Goal: Information Seeking & Learning: Check status

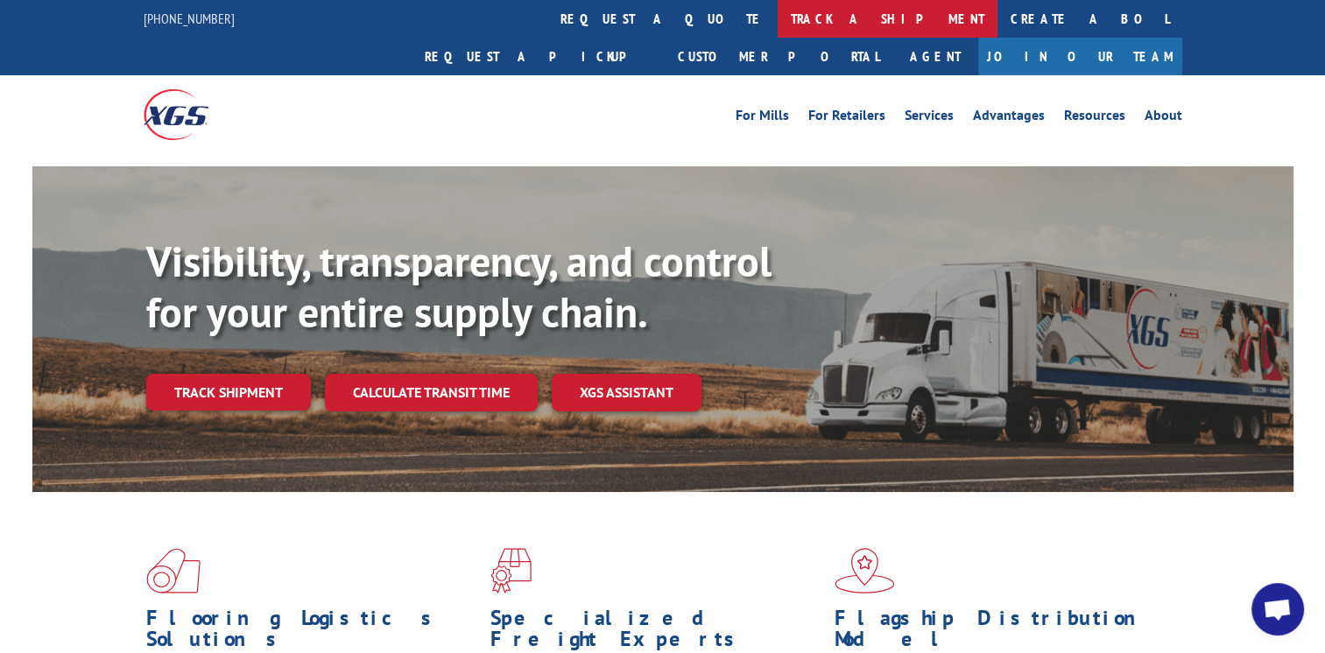
click at [778, 18] on link "track a shipment" at bounding box center [888, 19] width 220 height 38
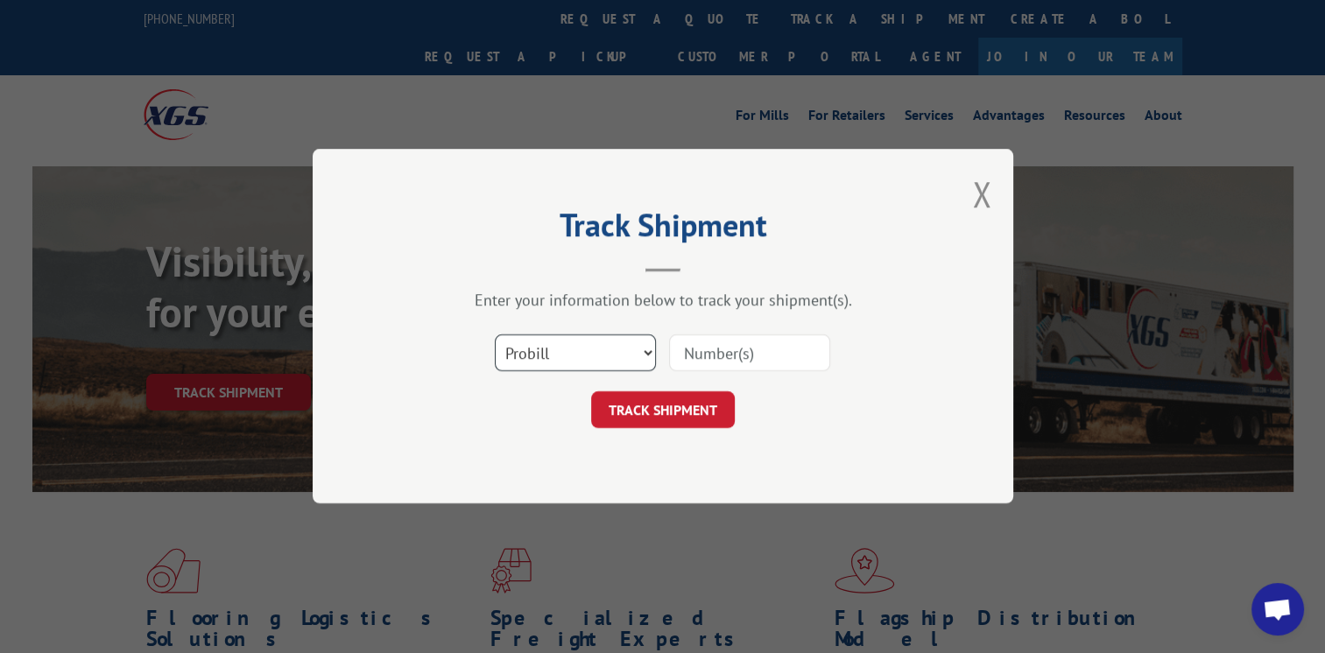
click at [646, 349] on select "Select category... Probill BOL PO" at bounding box center [575, 353] width 161 height 37
select select "bol"
click at [495, 335] on select "Select category... Probill BOL PO" at bounding box center [575, 353] width 161 height 37
click at [792, 347] on input at bounding box center [749, 353] width 161 height 37
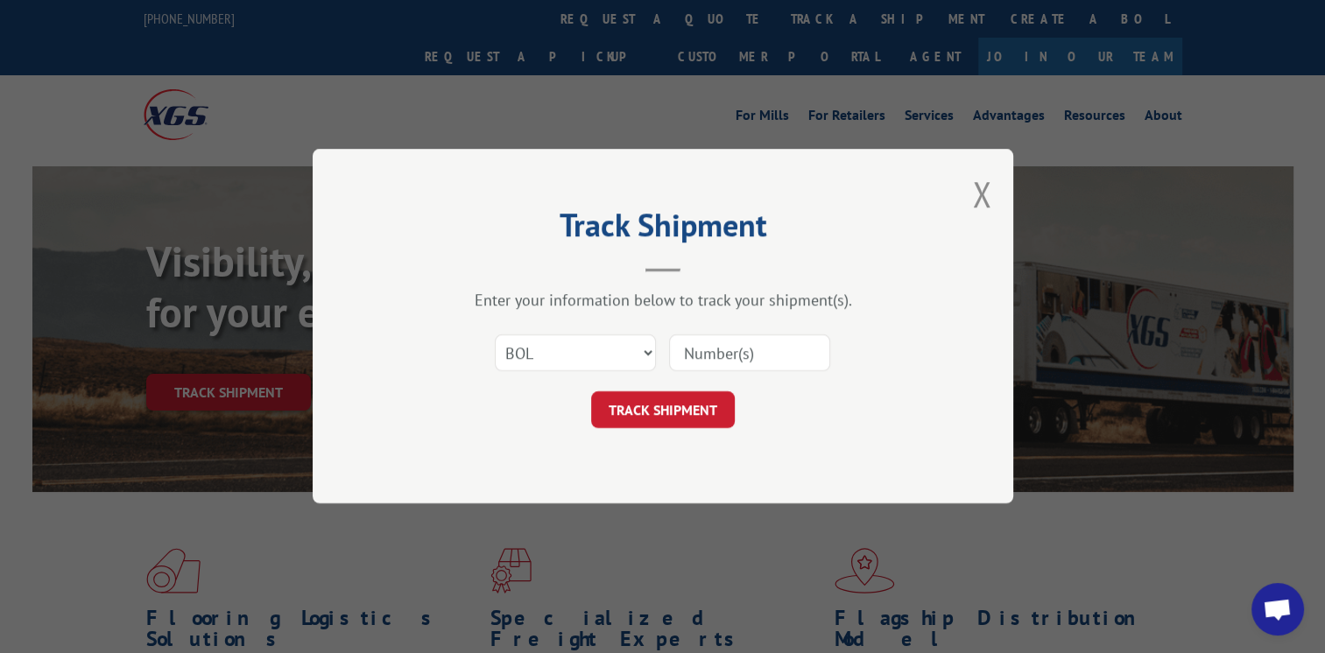
click at [792, 347] on input at bounding box center [749, 353] width 161 height 37
click at [712, 352] on input at bounding box center [749, 353] width 161 height 37
paste input "529432806"
type input "529432806"
click at [702, 413] on button "TRACK SHIPMENT" at bounding box center [663, 410] width 144 height 37
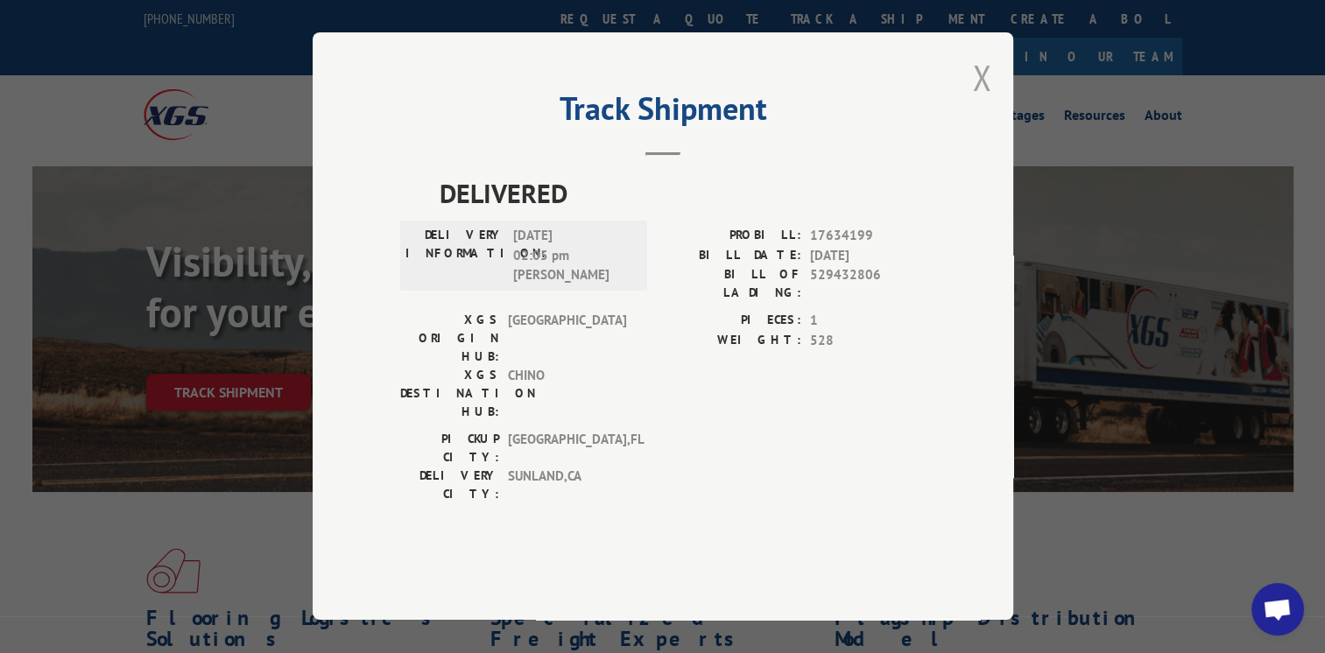
click at [981, 101] on button "Close modal" at bounding box center [981, 77] width 19 height 46
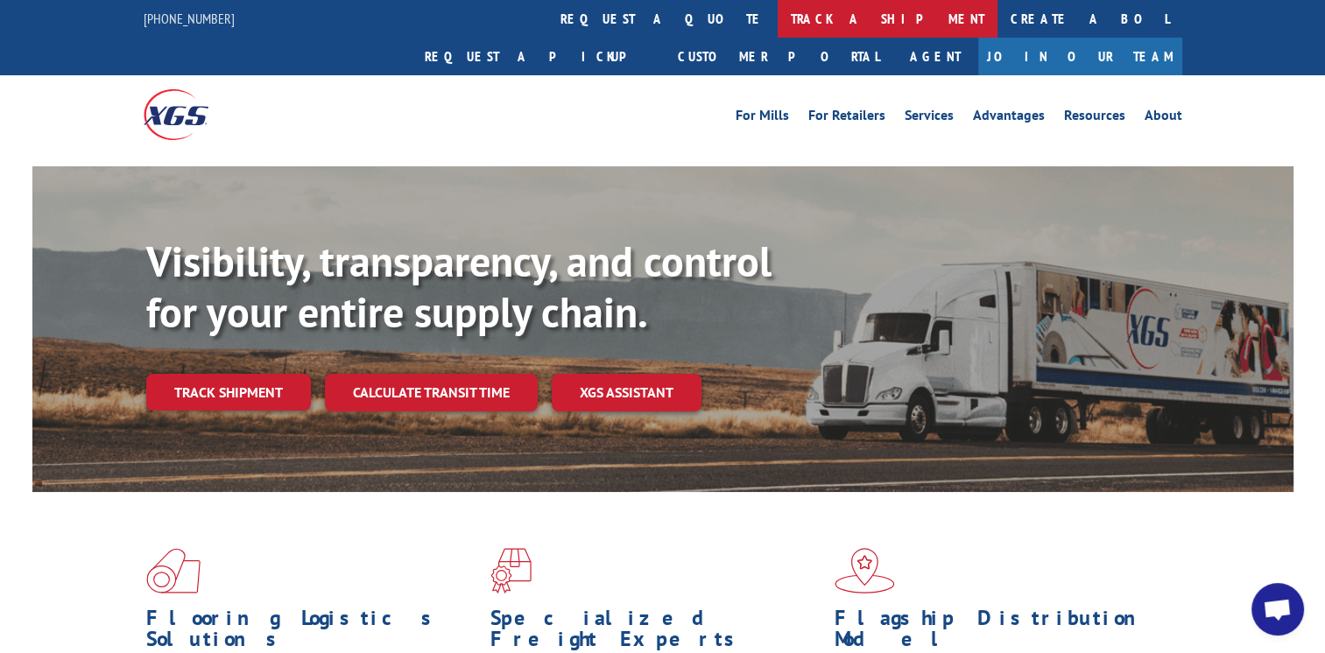
click at [778, 16] on link "track a shipment" at bounding box center [888, 19] width 220 height 38
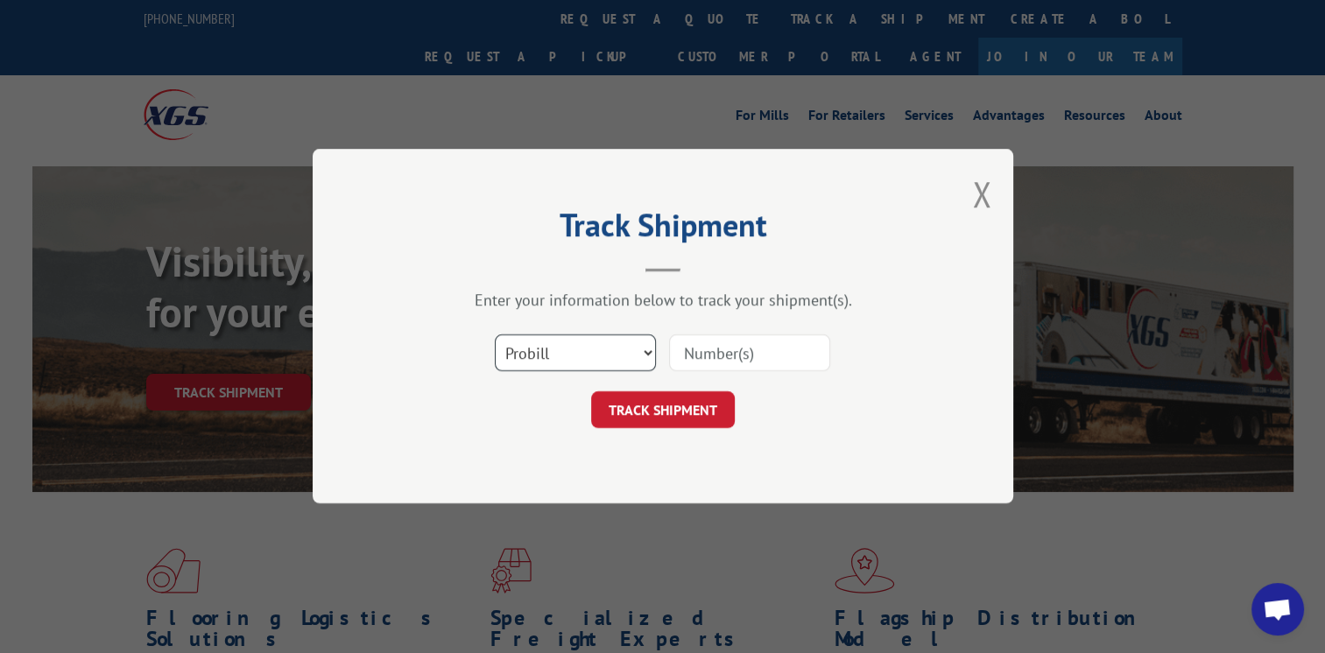
click at [648, 357] on select "Select category... Probill BOL PO" at bounding box center [575, 353] width 161 height 37
select select "bol"
click at [495, 335] on select "Select category... Probill BOL PO" at bounding box center [575, 353] width 161 height 37
click at [786, 345] on input at bounding box center [749, 353] width 161 height 37
paste input "529432806"
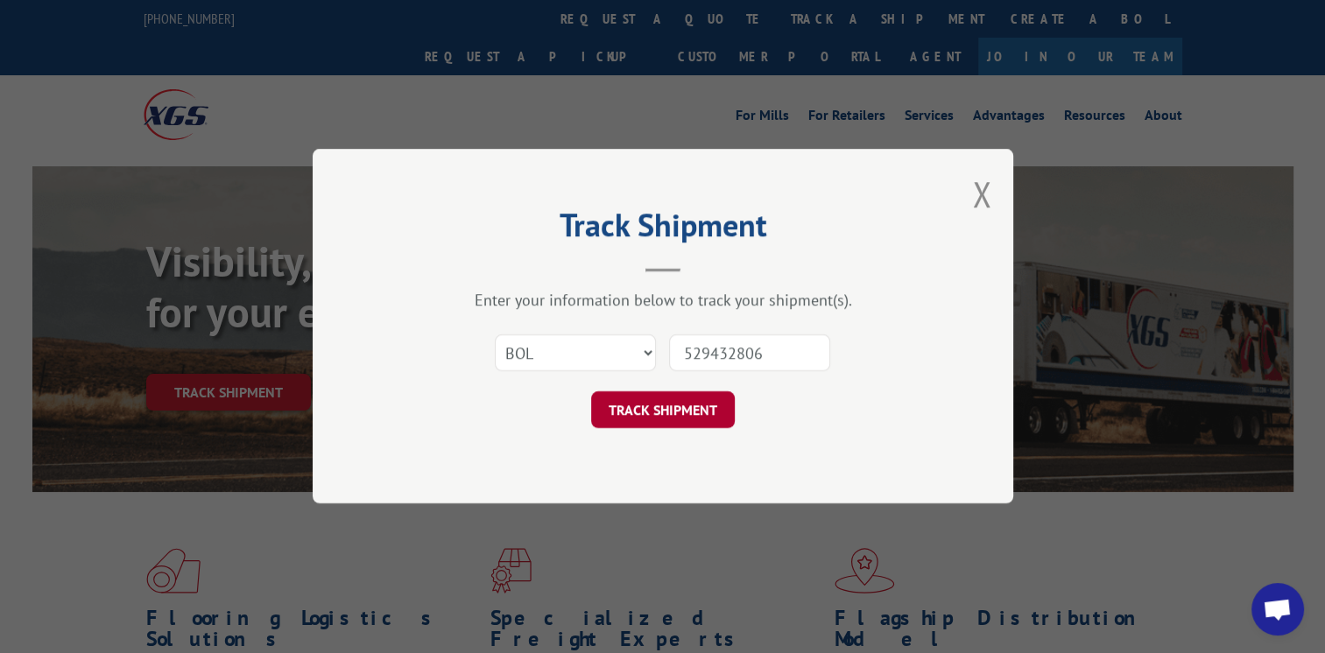
type input "529432806"
click at [660, 398] on button "TRACK SHIPMENT" at bounding box center [663, 410] width 144 height 37
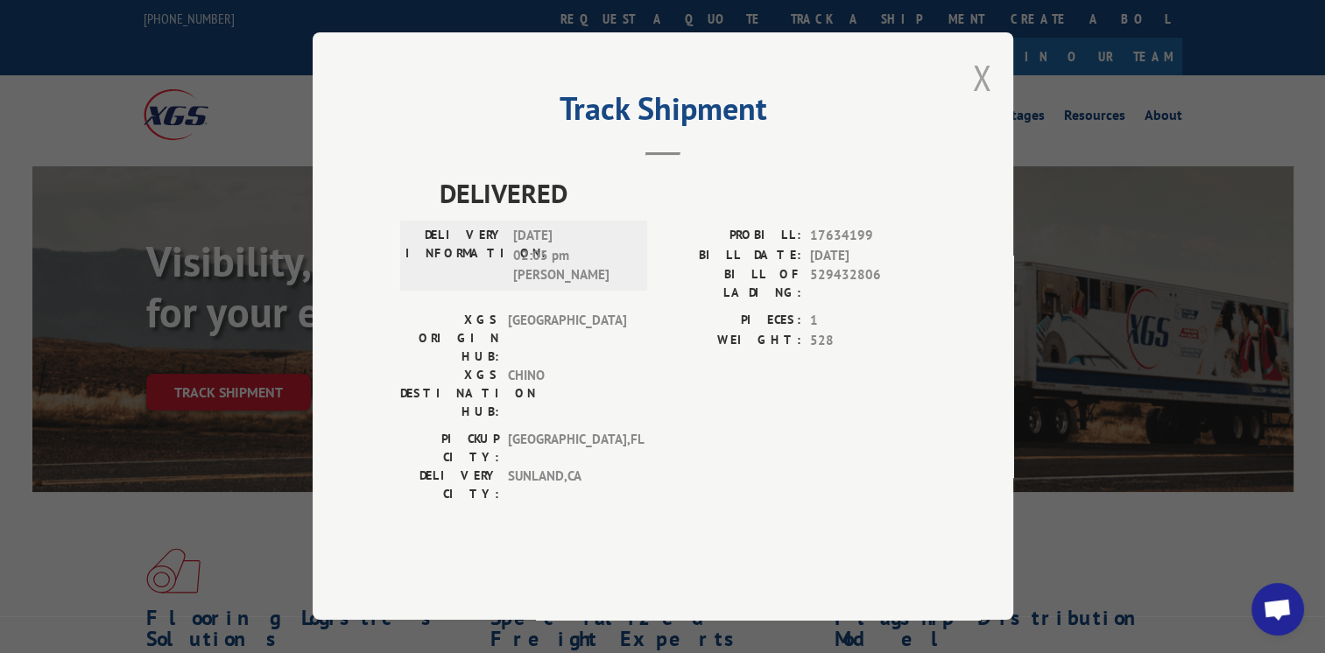
click at [983, 101] on button "Close modal" at bounding box center [981, 77] width 19 height 46
